Goal: Find specific page/section: Find specific page/section

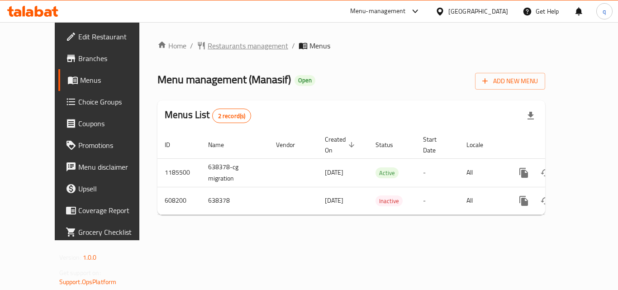
click at [208, 43] on span "Restaurants management" at bounding box center [248, 45] width 80 height 11
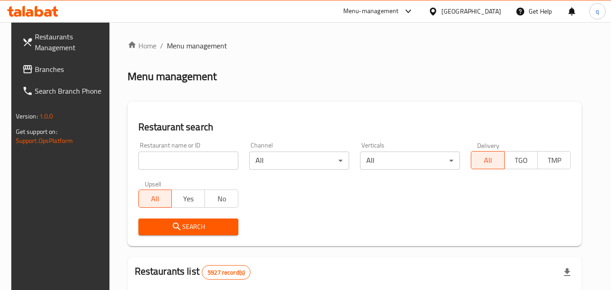
click at [186, 158] on input "search" at bounding box center [188, 160] width 100 height 18
paste input "638378"
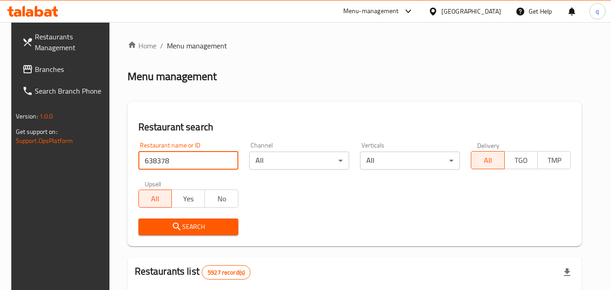
type input "638378"
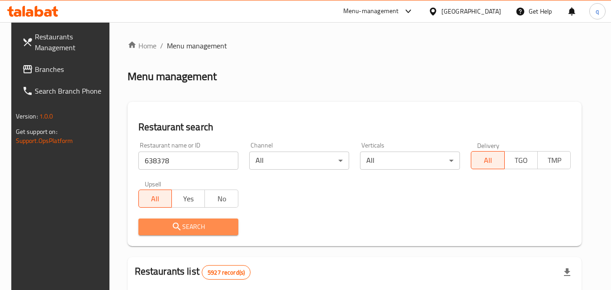
click at [194, 222] on span "Search" at bounding box center [188, 226] width 85 height 11
click at [194, 222] on div at bounding box center [305, 145] width 611 height 290
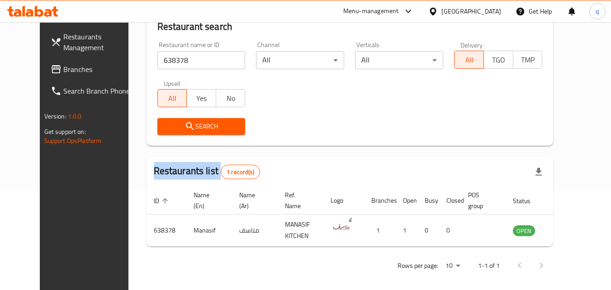
scroll to position [106, 0]
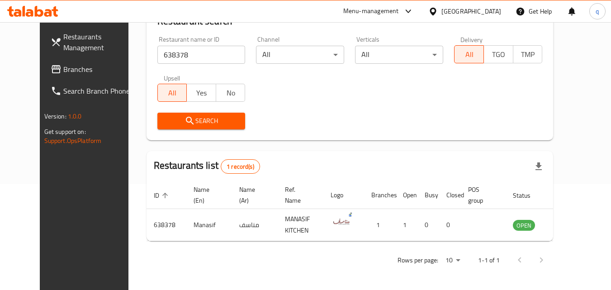
click at [486, 16] on div "Bahrain" at bounding box center [471, 11] width 60 height 10
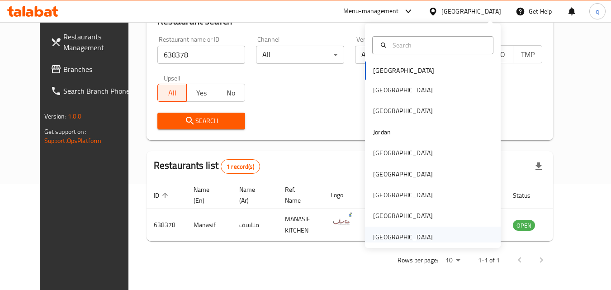
click at [399, 237] on div "[GEOGRAPHIC_DATA]" at bounding box center [403, 237] width 60 height 10
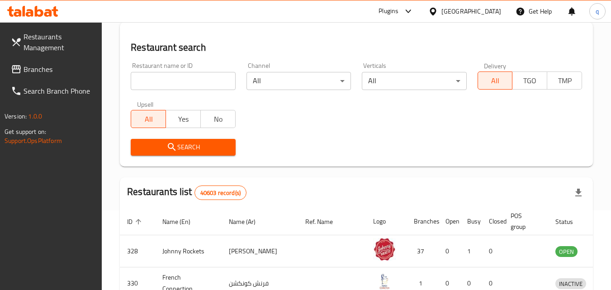
scroll to position [106, 0]
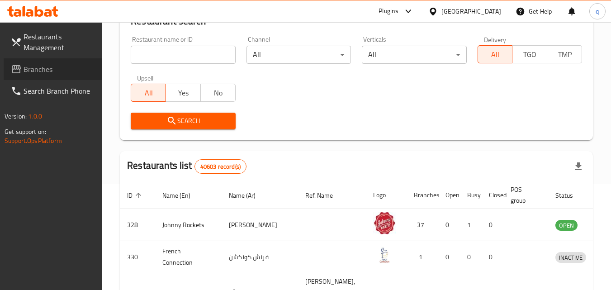
click at [38, 60] on link "Branches" at bounding box center [53, 69] width 99 height 22
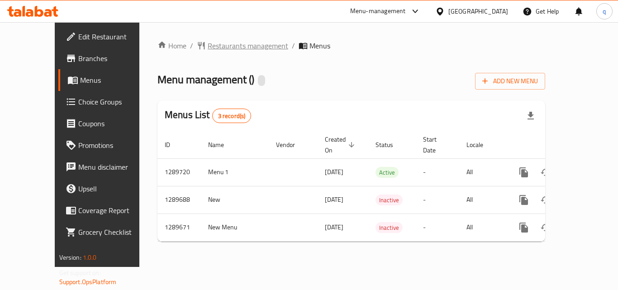
click at [208, 46] on span "Restaurants management" at bounding box center [248, 45] width 80 height 11
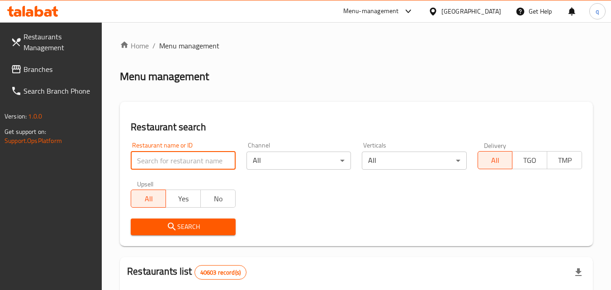
click at [193, 161] on input "search" at bounding box center [183, 160] width 104 height 18
paste input "697804"
type input "697804"
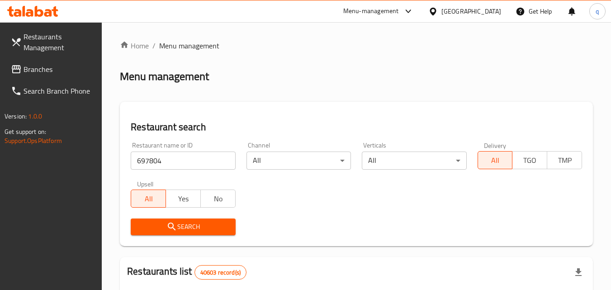
click at [191, 222] on span "Search" at bounding box center [183, 226] width 90 height 11
click at [191, 222] on div at bounding box center [305, 145] width 611 height 290
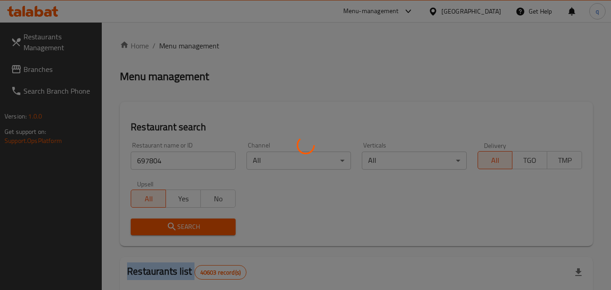
click at [191, 222] on div at bounding box center [305, 145] width 611 height 290
